Goal: Information Seeking & Learning: Learn about a topic

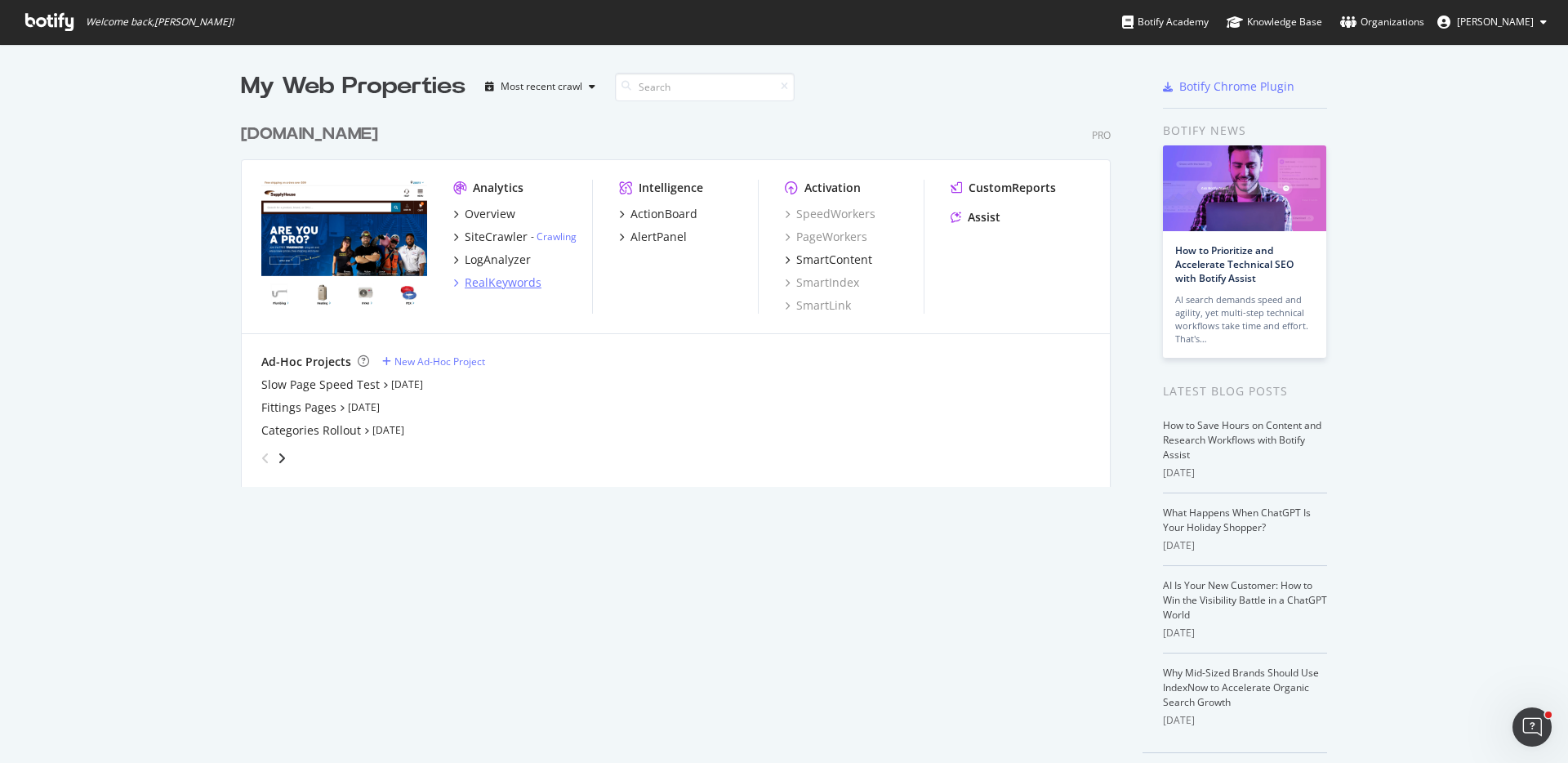
click at [526, 280] on div "RealKeywords" at bounding box center [503, 282] width 76 height 17
